Goal: Information Seeking & Learning: Learn about a topic

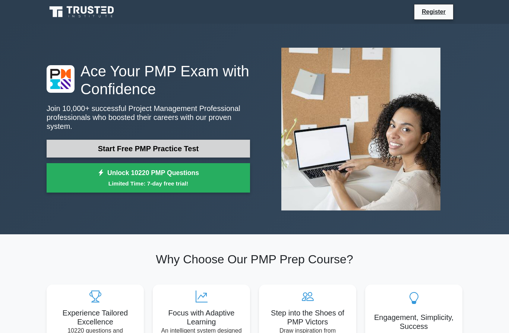
click at [197, 150] on link "Start Free PMP Practice Test" at bounding box center [148, 149] width 203 height 18
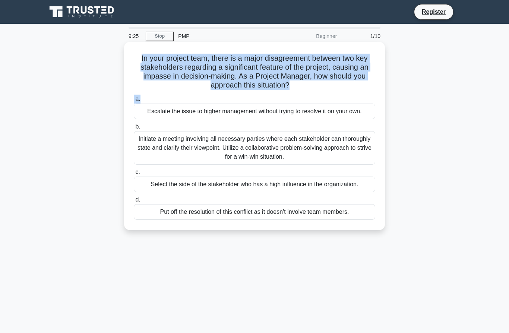
drag, startPoint x: 136, startPoint y: 57, endPoint x: 300, endPoint y: 96, distance: 168.3
click at [300, 96] on div "In your project team, there is a major disagreement between two key stakeholder…" at bounding box center [254, 136] width 255 height 183
copy div "In your project team, there is a major disagreement between two key stakeholder…"
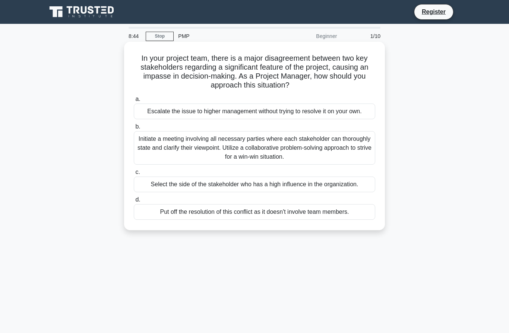
click at [347, 152] on div "Initiate a meeting involving all necessary parties where each stakeholder can t…" at bounding box center [254, 148] width 241 height 34
click at [134, 129] on input "b. Initiate a meeting involving all necessary parties where each stakeholder ca…" at bounding box center [134, 126] width 0 height 5
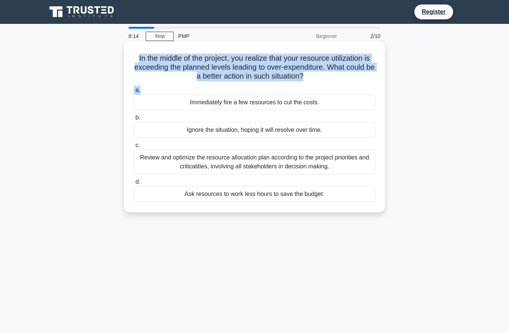
drag, startPoint x: 143, startPoint y: 56, endPoint x: 337, endPoint y: 88, distance: 197.2
click at [337, 88] on div "In the middle of the project, you realize that your resource utilization is exc…" at bounding box center [254, 127] width 255 height 165
copy div "In the middle of the project, you realize that your resource utilization is exc…"
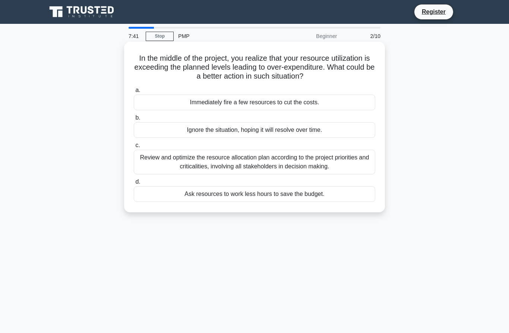
click at [235, 162] on div "Review and optimize the resource allocation plan according to the project prior…" at bounding box center [254, 162] width 241 height 25
click at [134, 148] on input "c. Review and optimize the resource allocation plan according to the project pr…" at bounding box center [134, 145] width 0 height 5
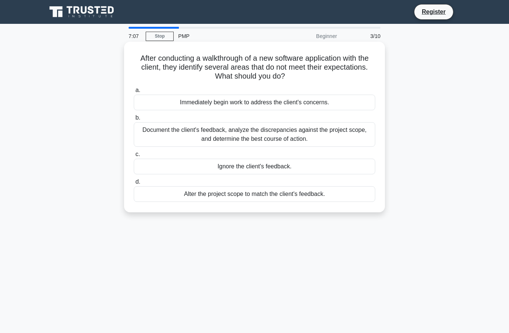
click at [358, 137] on div "Document the client's feedback, analyze the discrepancies against the project s…" at bounding box center [254, 134] width 241 height 25
click at [134, 120] on input "b. Document the client's feedback, analyze the discrepancies against the projec…" at bounding box center [134, 117] width 0 height 5
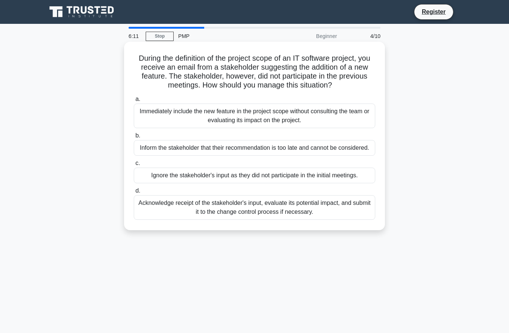
click at [340, 220] on div "Acknowledge receipt of the stakeholder's input, evaluate its potential impact, …" at bounding box center [254, 207] width 241 height 25
click at [134, 193] on input "d. Acknowledge receipt of the stakeholder's input, evaluate its potential impac…" at bounding box center [134, 190] width 0 height 5
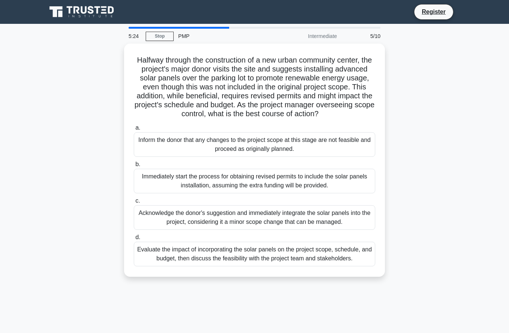
scroll to position [23, 0]
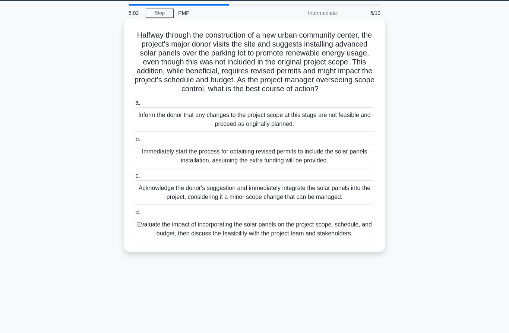
click at [337, 241] on div "Evaluate the impact of incorporating the solar panels on the project scope, sch…" at bounding box center [254, 229] width 241 height 25
click at [134, 215] on input "d. Evaluate the impact of incorporating the solar panels on the project scope, …" at bounding box center [134, 212] width 0 height 5
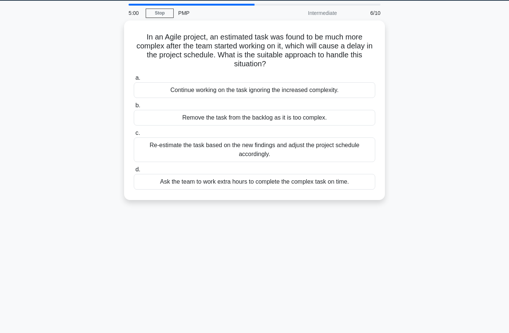
scroll to position [0, 0]
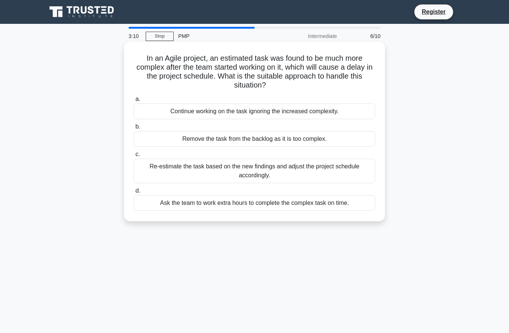
click at [258, 172] on div "Re-estimate the task based on the new findings and adjust the project schedule …" at bounding box center [254, 171] width 241 height 25
click at [134, 157] on input "c. Re-estimate the task based on the new findings and adjust the project schedu…" at bounding box center [134, 154] width 0 height 5
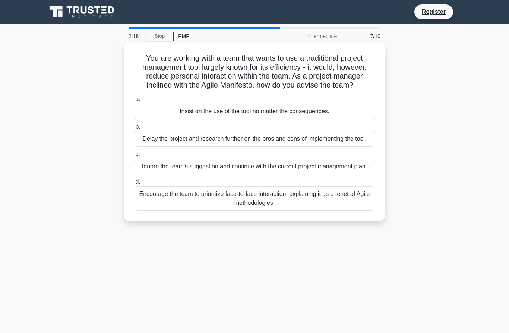
click at [343, 211] on div "Encourage the team to prioritize face-to-face interaction, explaining it as a t…" at bounding box center [254, 198] width 241 height 25
click at [134, 184] on input "d. Encourage the team to prioritize face-to-face interaction, explaining it as …" at bounding box center [134, 182] width 0 height 5
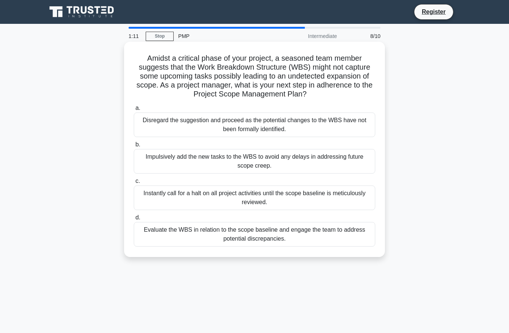
click at [193, 129] on div "Disregard the suggestion and proceed as the potential changes to the WBS have n…" at bounding box center [254, 124] width 241 height 25
click at [134, 111] on input "a. Disregard the suggestion and proceed as the potential changes to the WBS hav…" at bounding box center [134, 108] width 0 height 5
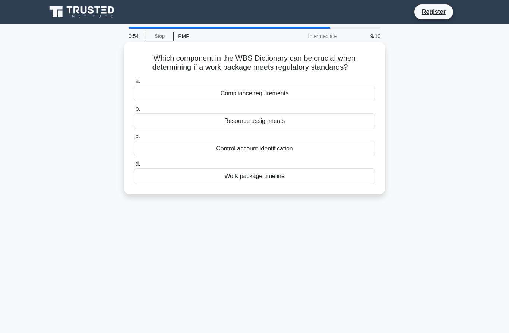
click at [288, 149] on div "Control account identification" at bounding box center [254, 149] width 241 height 16
click at [134, 139] on input "c. Control account identification" at bounding box center [134, 136] width 0 height 5
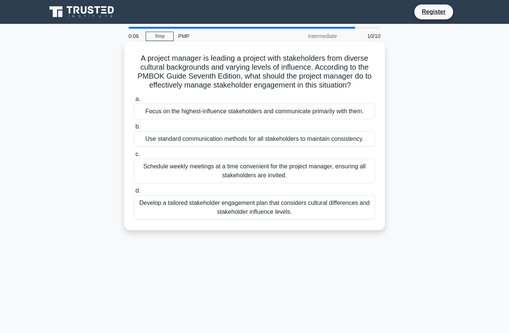
click at [351, 220] on div "Develop a tailored stakeholder engagement plan that considers cultural differen…" at bounding box center [254, 207] width 241 height 25
click at [134, 193] on input "d. Develop a tailored stakeholder engagement plan that considers cultural diffe…" at bounding box center [134, 190] width 0 height 5
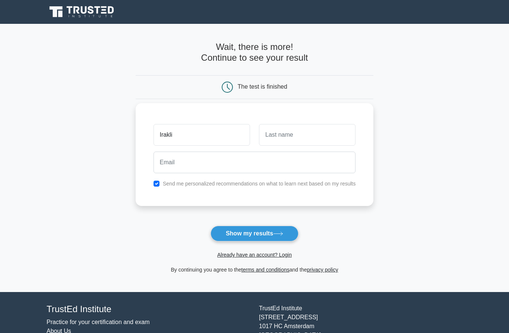
type input "Irakli"
type input "dundua"
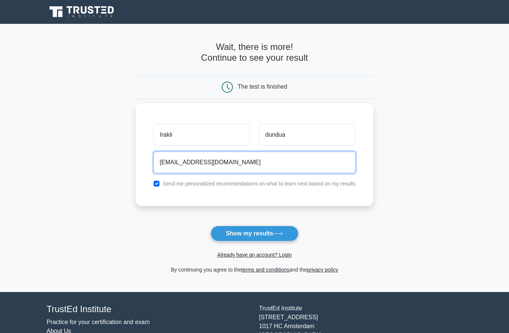
type input "irakli.dundua@yahoo.com"
click at [279, 181] on label "Send me personalized recommendations on what to learn next based on my results" at bounding box center [259, 184] width 193 height 6
click at [153, 183] on input "checkbox" at bounding box center [156, 184] width 6 height 6
checkbox input "false"
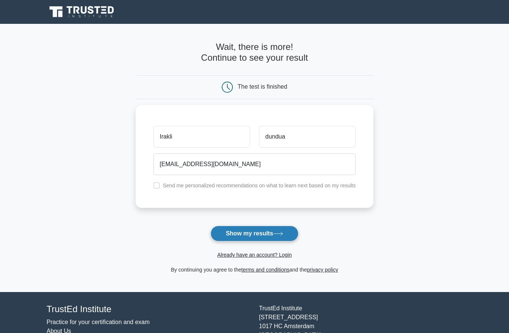
click at [256, 231] on button "Show my results" at bounding box center [254, 234] width 88 height 16
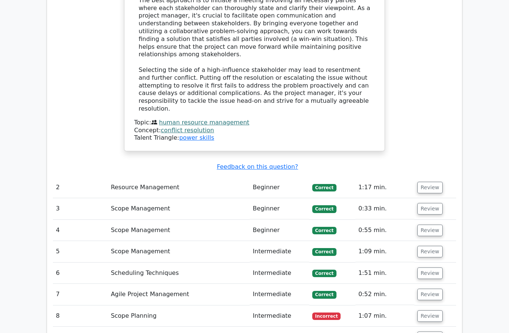
scroll to position [901, 0]
